Goal: Information Seeking & Learning: Learn about a topic

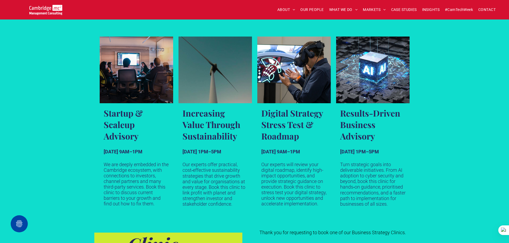
scroll to position [301, 0]
click at [494, 115] on div "Startup & Scaleup Advisory [DATE] 9AM–1PM We are deeply embedded in the Cambrid…" at bounding box center [254, 123] width 509 height 197
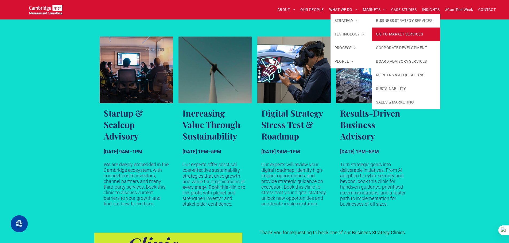
click at [389, 31] on link "GO-TO-MARKET SERVICES" at bounding box center [406, 35] width 68 height 14
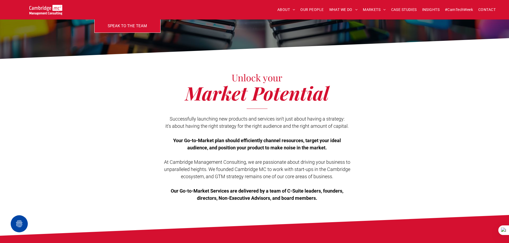
scroll to position [80, 0]
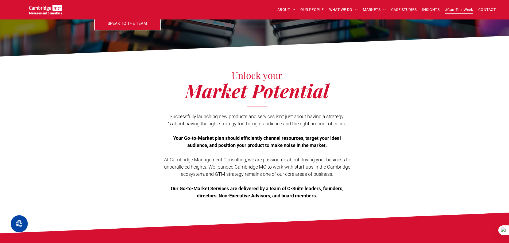
click at [450, 11] on span "#CamTechWeek" at bounding box center [459, 10] width 28 height 8
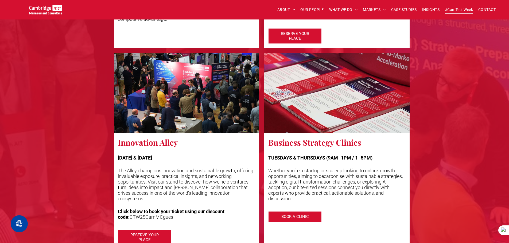
scroll to position [962, 0]
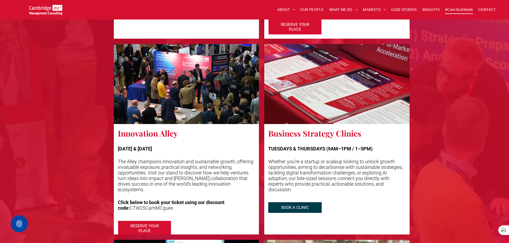
click at [308, 208] on span "BOOK A CLINIC" at bounding box center [295, 208] width 38 height 10
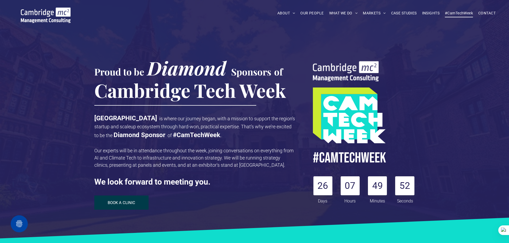
click at [118, 206] on link "BOOK A CLINIC" at bounding box center [121, 203] width 55 height 14
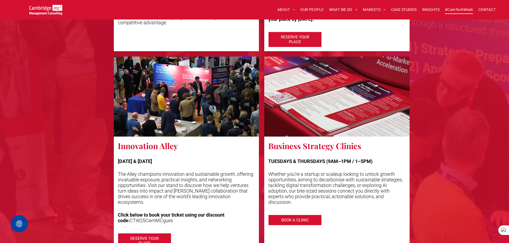
scroll to position [922, 0]
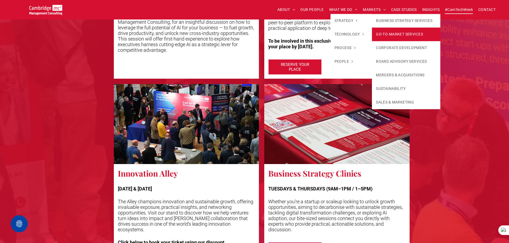
click at [390, 30] on link "GO-TO-MARKET SERVICES" at bounding box center [406, 35] width 68 height 14
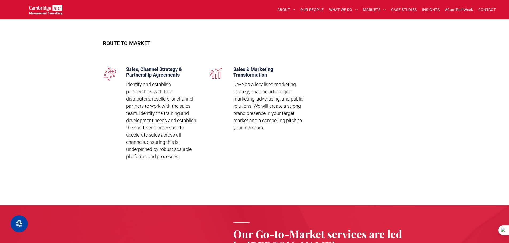
scroll to position [802, 0]
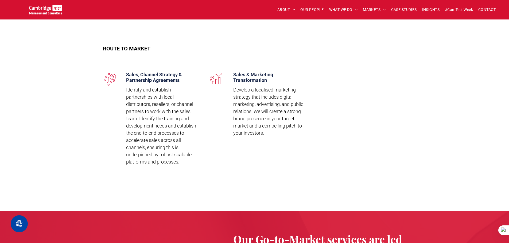
click at [281, 109] on span "Develop a localised marketing strategy that includes digital marketing, adverti…" at bounding box center [268, 111] width 70 height 49
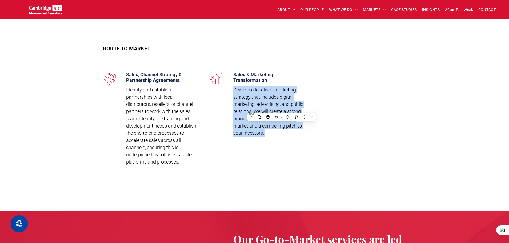
click at [281, 109] on span "Develop a localised marketing strategy that includes digital marketing, adverti…" at bounding box center [268, 111] width 70 height 49
click at [280, 107] on span "Develop a localised marketing strategy that includes digital marketing, adverti…" at bounding box center [268, 111] width 70 height 49
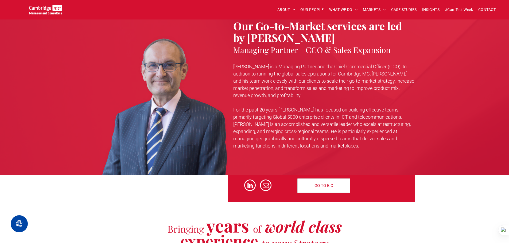
scroll to position [989, 0]
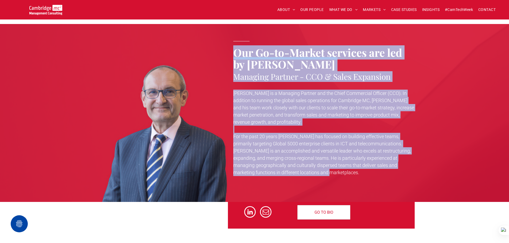
drag, startPoint x: 234, startPoint y: 51, endPoint x: 355, endPoint y: 173, distance: 172.0
click at [355, 173] on div "Our Go-to-Market services are led by Stuart Curzon Managing Partner - CCO & Sal…" at bounding box center [321, 117] width 187 height 172
click at [348, 171] on p "For the past 20 years Stuart has focused on building effective teams, primarily…" at bounding box center [324, 154] width 182 height 43
drag, startPoint x: 234, startPoint y: 51, endPoint x: 343, endPoint y: 171, distance: 162.9
click at [343, 171] on div "Our Go-to-Market services are led by Stuart Curzon Managing Partner - CCO & Sal…" at bounding box center [321, 117] width 187 height 172
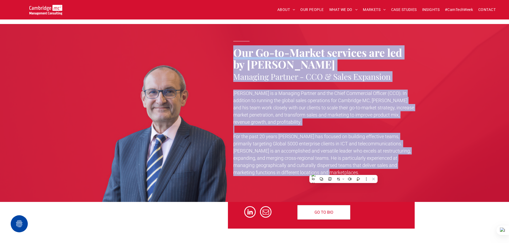
click at [344, 171] on p "For the past 20 years Stuart has focused on building effective teams, primarily…" at bounding box center [324, 154] width 182 height 43
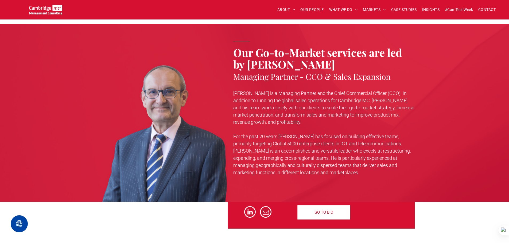
scroll to position [986, 0]
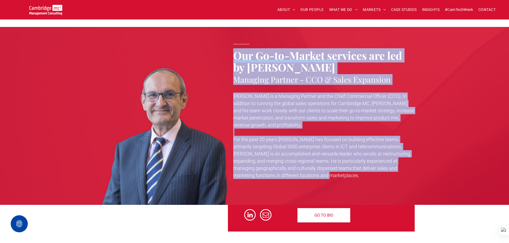
drag, startPoint x: 234, startPoint y: 53, endPoint x: 348, endPoint y: 180, distance: 170.7
click at [348, 180] on div "Our Go-to-Market services are led by Stuart Curzon Managing Partner - CCO & Sal…" at bounding box center [321, 120] width 187 height 172
click at [339, 174] on p "For the past 20 years Stuart has focused on building effective teams, primarily…" at bounding box center [324, 157] width 182 height 43
